Goal: Check status

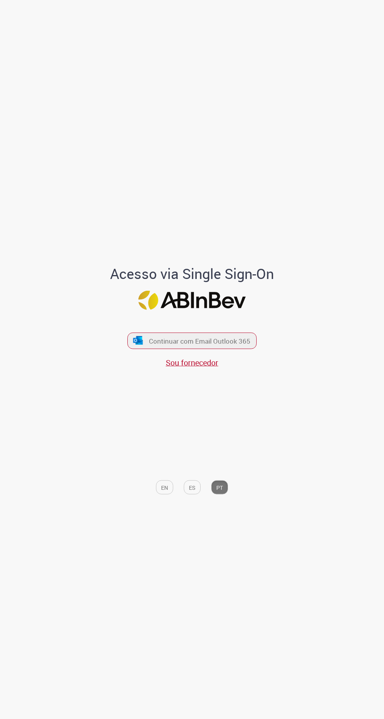
click at [162, 492] on font "EN" at bounding box center [164, 487] width 7 height 7
click at [136, 345] on img "submit" at bounding box center [137, 340] width 11 height 8
click at [163, 492] on font "EN" at bounding box center [164, 487] width 7 height 7
click at [138, 345] on img "submit" at bounding box center [137, 340] width 11 height 8
